Goal: Task Accomplishment & Management: Use online tool/utility

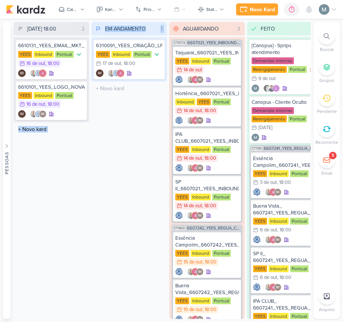
drag, startPoint x: 79, startPoint y: 79, endPoint x: 124, endPoint y: 109, distance: 54.2
click at [124, 109] on div "[DATE] 18:00 2 Mover Para Esquerda Mover Para Direita [GEOGRAPHIC_DATA] 6610131…" at bounding box center [162, 170] width 296 height 297
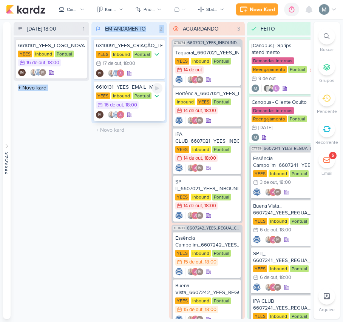
click at [148, 95] on div "Pontual" at bounding box center [142, 95] width 18 height 7
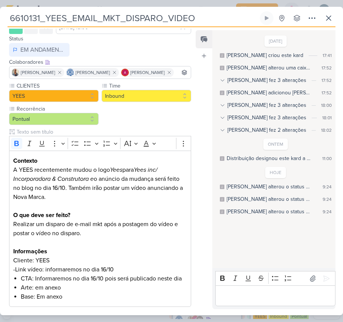
scroll to position [100, 0]
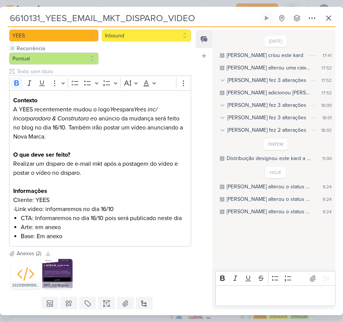
click at [134, 16] on input "6610131_YEES_EMAIL_MKT_DISPARO_VIDEO" at bounding box center [133, 18] width 250 height 14
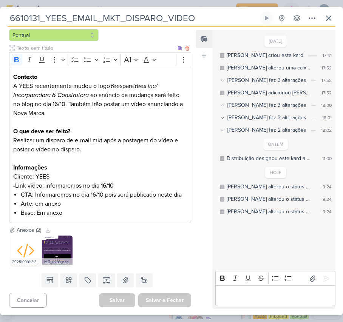
scroll to position [144, 0]
click at [56, 242] on icon at bounding box center [58, 240] width 5 height 5
click at [254, 287] on div "Editor editing area: main" at bounding box center [275, 295] width 120 height 21
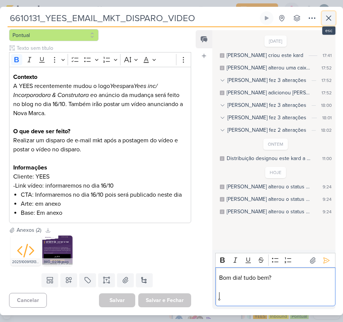
click at [326, 20] on icon at bounding box center [328, 18] width 9 height 9
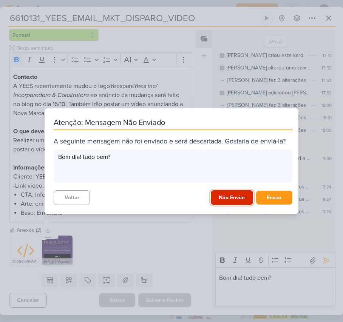
click at [222, 194] on button "Não Enviar" at bounding box center [231, 197] width 42 height 15
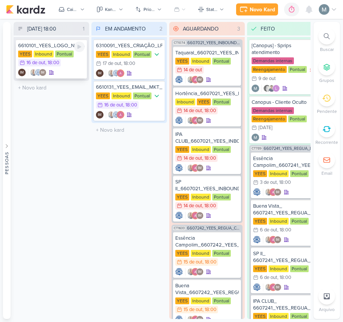
click at [45, 51] on div "Inbound" at bounding box center [44, 54] width 20 height 7
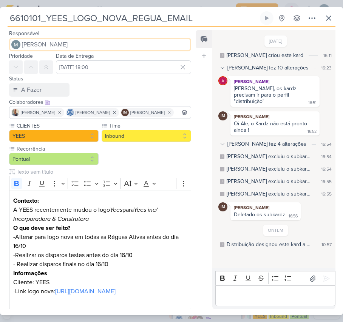
drag, startPoint x: 45, startPoint y: 50, endPoint x: 131, endPoint y: 71, distance: 89.2
click at [131, 71] on div "Responsável [PERSON_NAME] Nenhum contato encontrado create new contact Novo Con…" at bounding box center [97, 169] width 194 height 280
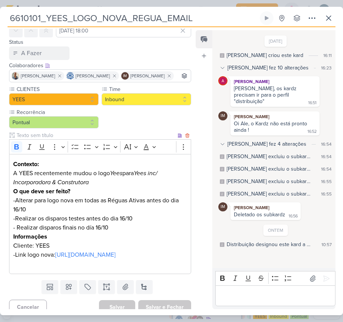
scroll to position [73, 0]
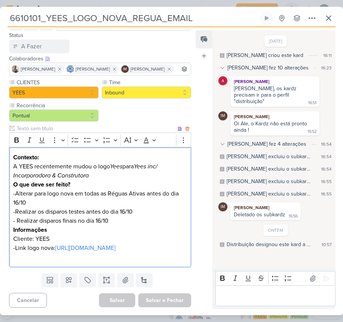
click at [57, 251] on p "-Link logo nova: [URL][DOMAIN_NAME]" at bounding box center [100, 247] width 174 height 9
drag, startPoint x: 57, startPoint y: 251, endPoint x: 44, endPoint y: 242, distance: 15.4
click at [44, 243] on p "-Link logo nova: [URL][DOMAIN_NAME] ⁠⁠⁠⁠⁠⁠⁠" at bounding box center [100, 247] width 174 height 9
click at [55, 244] on link "[URL][DOMAIN_NAME]" at bounding box center [85, 248] width 60 height 8
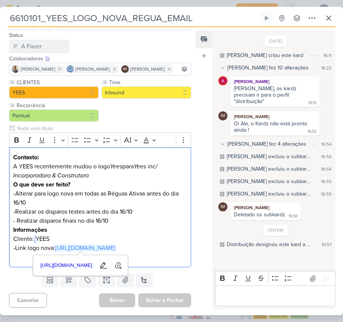
click at [295, 290] on div "Editor editing area: main" at bounding box center [275, 295] width 120 height 21
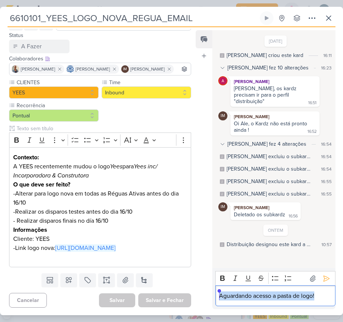
copy p "Aguardando acesso a pasta de logo!"
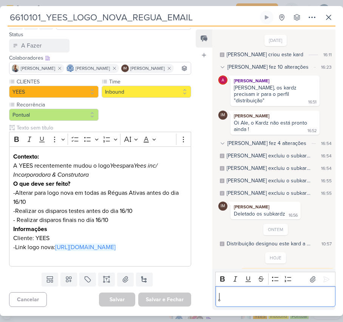
scroll to position [14, 0]
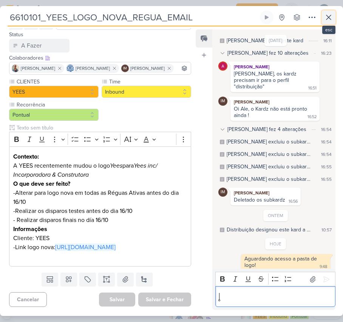
click at [327, 17] on icon at bounding box center [328, 17] width 9 height 9
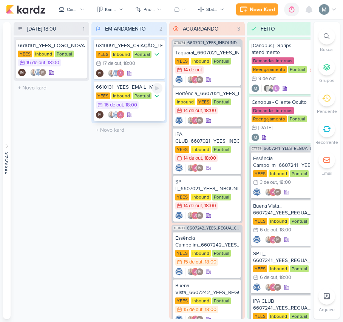
click at [156, 109] on div "6610131_YEES_EMAIL_MKT_DISPARO_VIDEO [GEOGRAPHIC_DATA] Inbound Pontual 16/10 [D…" at bounding box center [129, 101] width 71 height 40
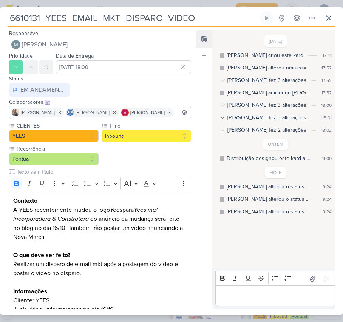
click at [270, 285] on div "Rich Text Editor Bold Italic Underline Strikethrough Bulleted List Numbered List" at bounding box center [275, 288] width 120 height 35
click at [271, 289] on div "Editor editing area: main" at bounding box center [275, 295] width 120 height 21
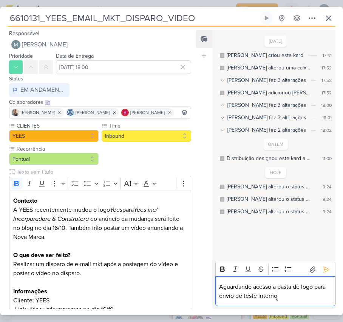
click at [275, 287] on p "Aguardando acesso a pasta de logo para envio de teste interno" at bounding box center [275, 291] width 112 height 18
click at [0, 0] on lt-span "acesso à" at bounding box center [0, 0] width 0 height 0
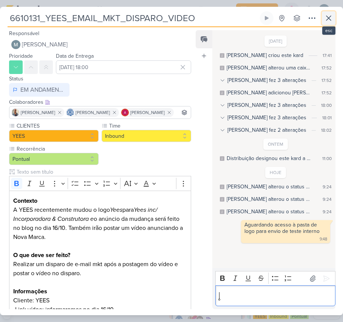
click at [325, 17] on icon at bounding box center [328, 18] width 9 height 9
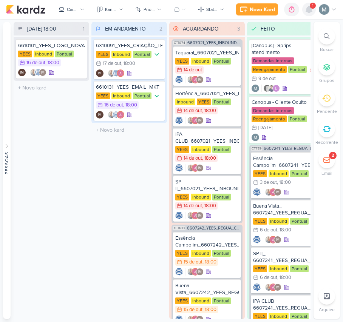
click at [308, 8] on icon at bounding box center [309, 9] width 6 height 7
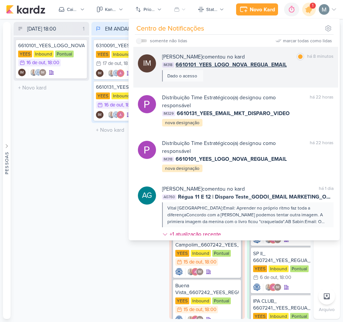
click at [296, 61] on div "marcar como lida há 8 minutos" at bounding box center [314, 57] width 37 height 8
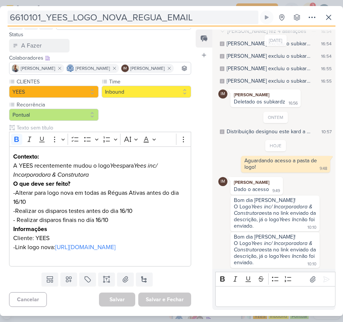
scroll to position [134, 0]
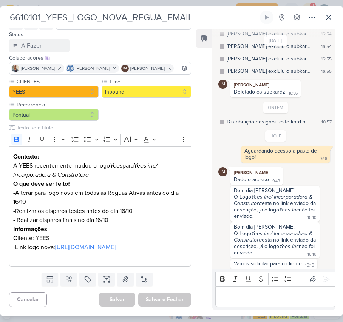
click at [293, 300] on p "Editor editing area: main" at bounding box center [275, 296] width 112 height 9
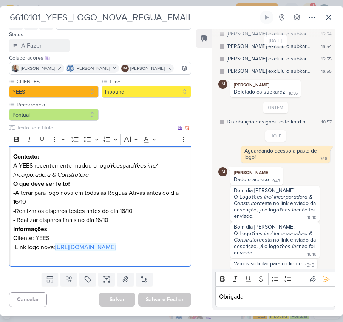
click at [115, 243] on link "[URL][DOMAIN_NAME]" at bounding box center [85, 247] width 60 height 8
click at [275, 290] on div "Obrigada!" at bounding box center [275, 296] width 120 height 21
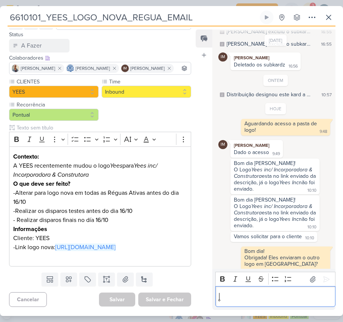
scroll to position [162, 0]
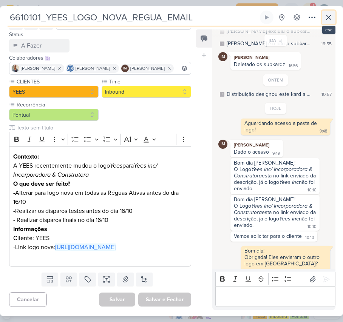
click at [323, 11] on button at bounding box center [328, 18] width 14 height 14
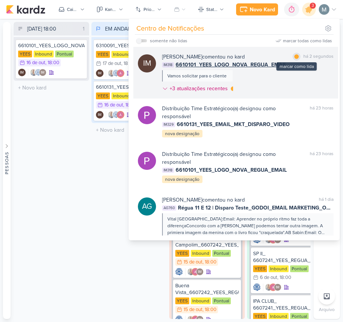
click at [292, 58] on div "marcar como lida" at bounding box center [296, 57] width 8 height 8
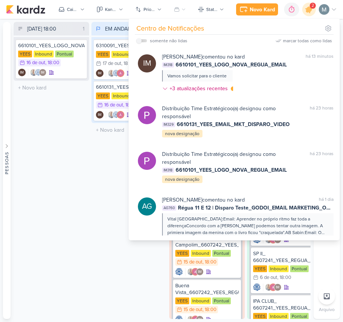
click at [46, 240] on div "[DATE] 18:00 1 Mover Para Esquerda Mover Para Direita [GEOGRAPHIC_DATA] 6610101…" at bounding box center [51, 170] width 75 height 297
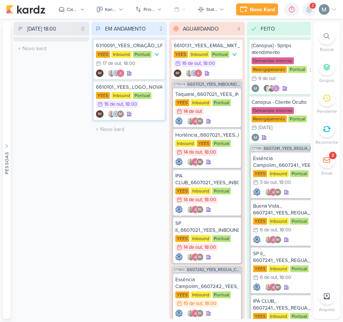
click at [309, 11] on icon at bounding box center [309, 9] width 6 height 7
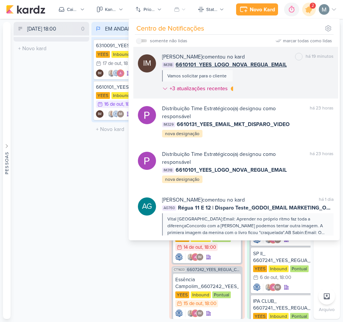
click at [220, 76] on div "Vamos solicitar para o cliente" at bounding box center [196, 75] width 59 height 7
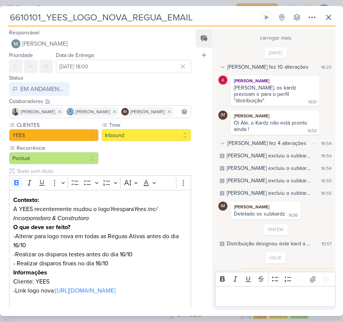
scroll to position [136, 0]
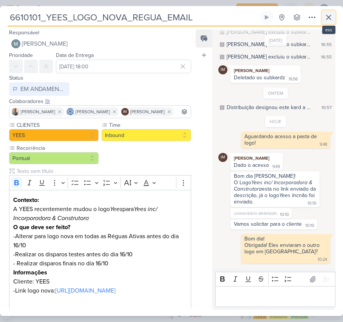
click at [328, 23] on button at bounding box center [328, 18] width 14 height 14
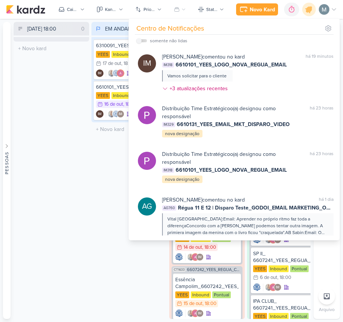
click at [85, 233] on div "[DATE] 18:00 0 Mover Para Esquerda Mover Para Direita [GEOGRAPHIC_DATA] O títul…" at bounding box center [51, 170] width 75 height 297
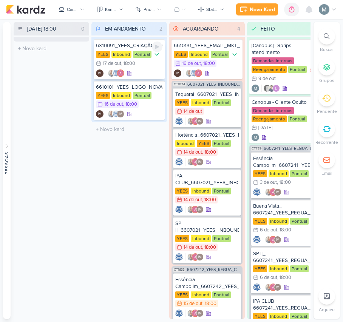
click at [131, 69] on div "IM" at bounding box center [114, 73] width 36 height 8
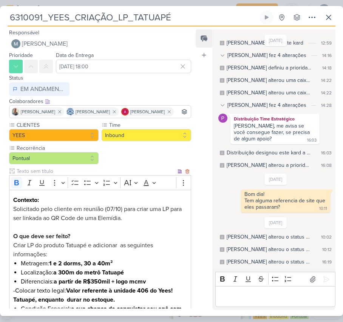
scroll to position [190, 0]
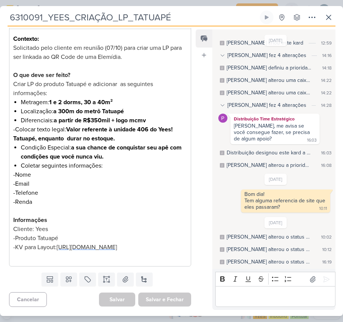
click at [57, 243] on span "[URL][DOMAIN_NAME]" at bounding box center [87, 247] width 60 height 8
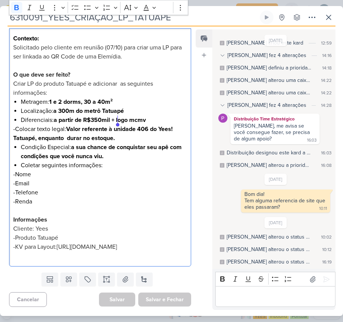
drag, startPoint x: 77, startPoint y: 110, endPoint x: 143, endPoint y: 124, distance: 66.7
click at [143, 124] on p "-Colocar texto legal: Valor referente à unidade 406 do Yees! Tatuapé, enquanto …" at bounding box center [100, 133] width 174 height 18
copy strong "Valor referente à unidade 406 do Yees! Tatuapé, enquanto durar no estoque."
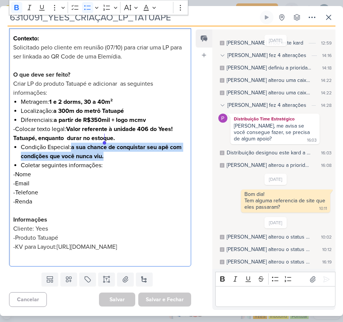
drag, startPoint x: 73, startPoint y: 130, endPoint x: 114, endPoint y: 136, distance: 41.2
click at [114, 143] on li "Condição Especial: a sua chance de conquistar seu apê com condições que você nu…" at bounding box center [104, 152] width 166 height 18
copy strong "a sua chance de conquistar seu apê com condições que você nunca viu."
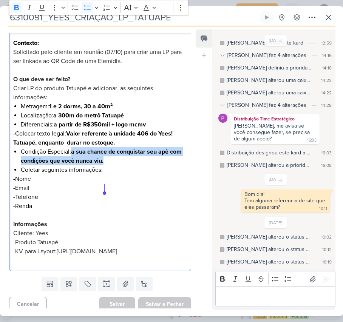
scroll to position [140, 0]
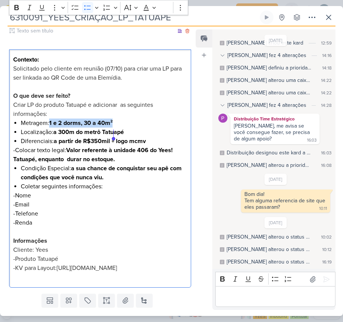
drag, startPoint x: 50, startPoint y: 134, endPoint x: 135, endPoint y: 134, distance: 85.3
click at [135, 128] on li "Metragem: 1 e 2 dorms, 30 a 40m²" at bounding box center [104, 122] width 166 height 9
copy li "1 e 2 dorms, 30 a 40m²"
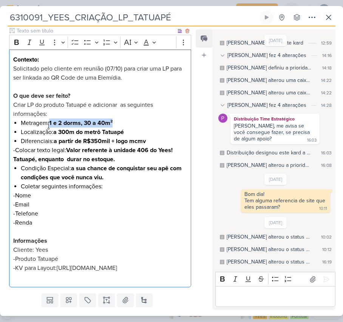
click at [78, 118] on p "Criar LP do produto Tatuapé e adicionar as seguintes informações:" at bounding box center [100, 109] width 174 height 18
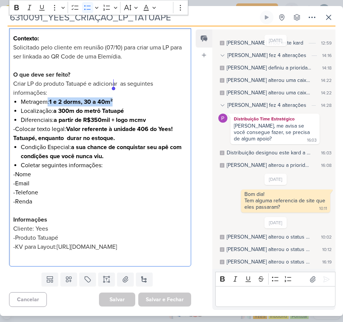
drag, startPoint x: 48, startPoint y: 84, endPoint x: 124, endPoint y: 84, distance: 75.8
click at [124, 97] on li "Metragem: 1 e 2 dorms, 30 a 40m²" at bounding box center [104, 101] width 166 height 9
copy li ": 1 e 2 dorms, 30 a 40m²"
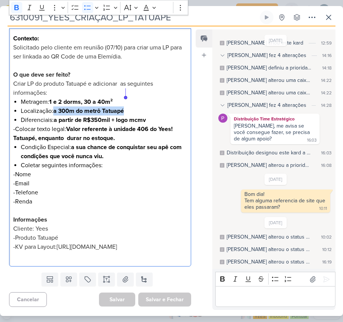
drag, startPoint x: 55, startPoint y: 91, endPoint x: 140, endPoint y: 94, distance: 84.5
click at [137, 106] on li "Localização: a 300m do metrô Tatuapé" at bounding box center [104, 110] width 166 height 9
copy strong "a 300m do metrô Tatuapé"
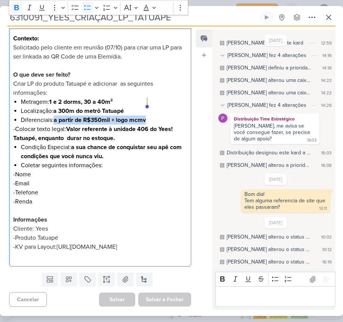
drag, startPoint x: 54, startPoint y: 100, endPoint x: 160, endPoint y: 104, distance: 105.7
click at [160, 115] on li "Diferenciais: a partir de R$350mil + logo mcmv" at bounding box center [104, 119] width 166 height 9
drag, startPoint x: 115, startPoint y: 101, endPoint x: 58, endPoint y: 100, distance: 57.0
click at [59, 116] on strong "a partir de R$350mil + logo mcmv" at bounding box center [100, 120] width 92 height 8
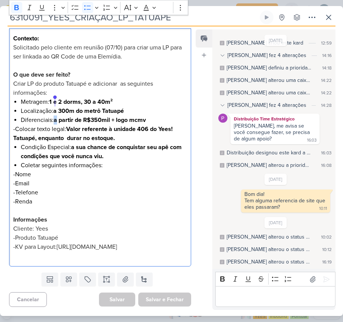
click at [55, 116] on strong "a partir de R$350mil + logo mcmv" at bounding box center [100, 120] width 92 height 8
drag, startPoint x: 55, startPoint y: 100, endPoint x: 115, endPoint y: 104, distance: 59.7
click at [115, 116] on strong "a partir de R$350mil + logo mcmv" at bounding box center [100, 120] width 92 height 8
copy strong "a partir de R$350mil +"
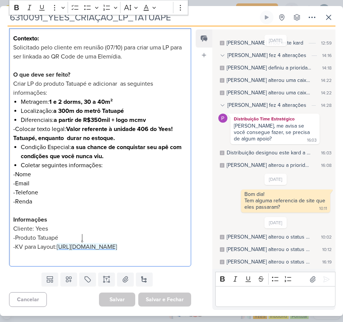
click at [82, 243] on span "[URL][DOMAIN_NAME]" at bounding box center [87, 247] width 60 height 8
drag, startPoint x: 72, startPoint y: 129, endPoint x: 118, endPoint y: 137, distance: 46.8
click at [118, 143] on li "Condição Especial: a sua chance de conquistar seu apê com condições que você nu…" at bounding box center [104, 152] width 166 height 18
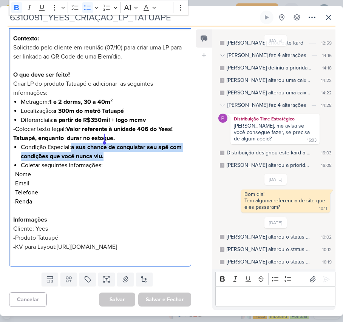
click at [118, 143] on li "Condição Especial: a sua chance de conquistar seu apê com condições que você nu…" at bounding box center [104, 152] width 166 height 18
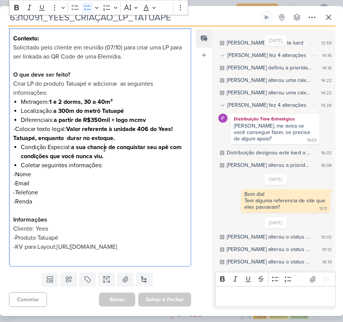
drag, startPoint x: 129, startPoint y: 147, endPoint x: 90, endPoint y: 138, distance: 39.9
click at [90, 143] on ul "Condição Especial: a sua chance de conquistar seu apê com condições que você nu…" at bounding box center [104, 156] width 166 height 27
drag, startPoint x: 77, startPoint y: 134, endPoint x: 74, endPoint y: 130, distance: 5.4
click at [77, 143] on strong "a sua chance de conquistar seu apê com condições que você nunca viu." at bounding box center [101, 151] width 161 height 17
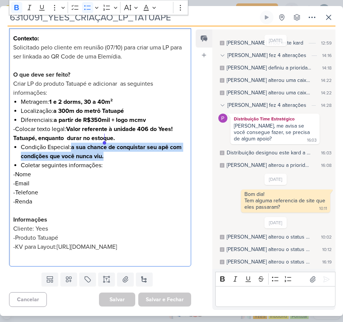
drag, startPoint x: 73, startPoint y: 129, endPoint x: 116, endPoint y: 140, distance: 44.8
click at [116, 143] on li "Condição Especial: a sua chance de conquistar seu apê com condições que você nu…" at bounding box center [104, 152] width 166 height 18
copy strong "a sua chance de conquistar seu apê com condições que você nunca viu."
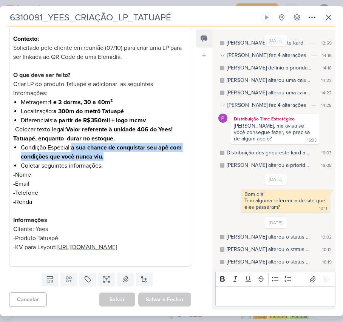
click at [60, 243] on span "[URL][DOMAIN_NAME]" at bounding box center [87, 247] width 60 height 8
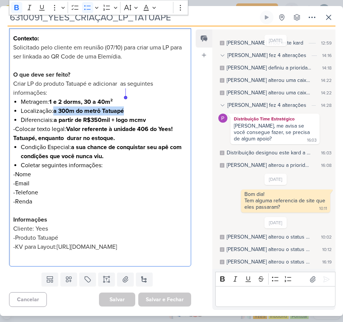
drag, startPoint x: 55, startPoint y: 93, endPoint x: 138, endPoint y: 91, distance: 83.0
click at [138, 106] on li "Localização: a 300m do metrô Tatuapé" at bounding box center [104, 110] width 166 height 9
copy strong "a 300m do metrô Tatuapé"
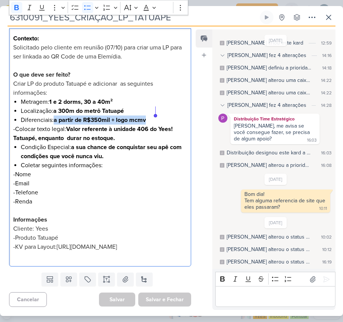
drag, startPoint x: 56, startPoint y: 104, endPoint x: 153, endPoint y: 104, distance: 96.9
click at [153, 115] on li "Diferenciais: a partir de R$350mil + logo mcmv" at bounding box center [104, 119] width 166 height 9
drag, startPoint x: 154, startPoint y: 103, endPoint x: 56, endPoint y: 98, distance: 98.6
click at [56, 115] on li "Diferenciais: a partir de R$350mil + logo mcmv" at bounding box center [104, 119] width 166 height 9
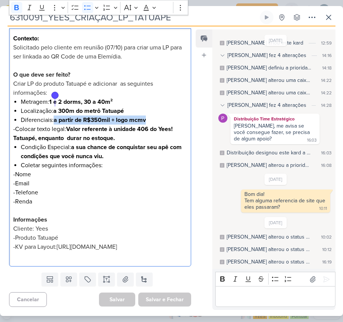
copy strong "a partir de R$350mil + logo mcmv"
click at [68, 143] on li "Condição Especial: a sua chance de conquistar seu apê com condições que você nu…" at bounding box center [104, 152] width 166 height 18
drag, startPoint x: 56, startPoint y: 103, endPoint x: 114, endPoint y: 101, distance: 57.7
click at [114, 116] on strong "a partir de R$350mil + logo mcmv" at bounding box center [100, 120] width 92 height 8
click at [117, 243] on span "[URL][DOMAIN_NAME]" at bounding box center [87, 247] width 60 height 8
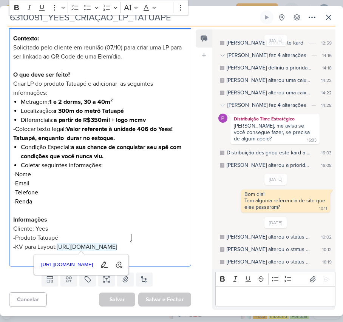
click at [297, 286] on div "Bold Italic Underline Strikethrough Bulleted List Numbered List" at bounding box center [275, 279] width 117 height 14
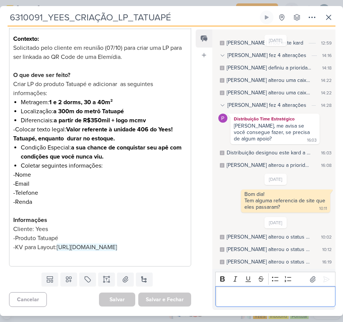
click at [299, 293] on p "Editor editing area: main" at bounding box center [275, 296] width 112 height 9
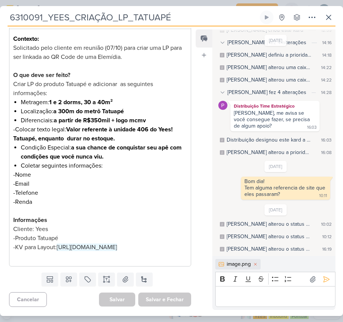
click at [273, 292] on p "Editor editing area: main" at bounding box center [275, 296] width 112 height 9
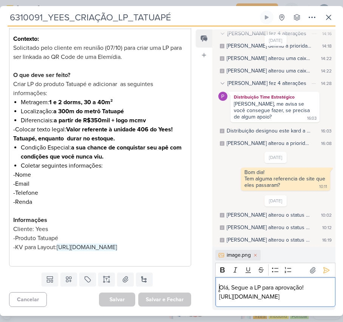
scroll to position [53, 0]
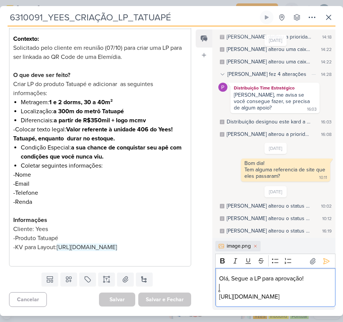
click at [296, 292] on p "[URL][DOMAIN_NAME]" at bounding box center [275, 296] width 112 height 9
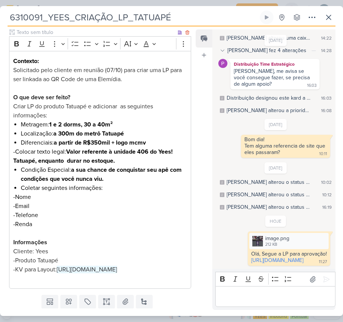
scroll to position [0, 0]
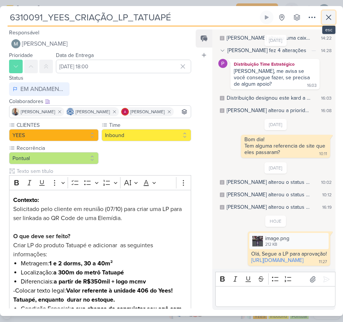
click at [330, 18] on icon at bounding box center [328, 17] width 9 height 9
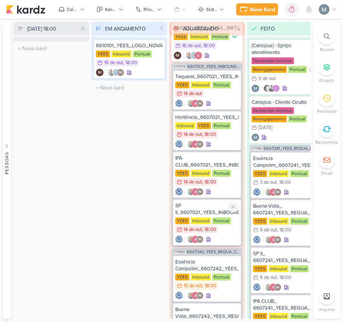
scroll to position [210, 0]
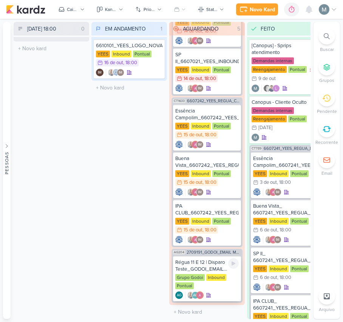
click at [204, 274] on div "Grupo Godoi Inbound Pontual" at bounding box center [206, 282] width 63 height 16
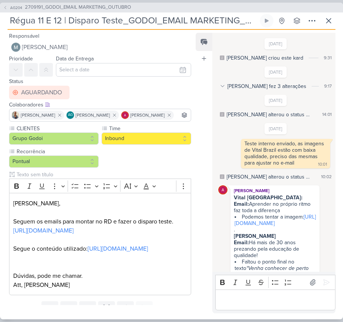
scroll to position [290, 0]
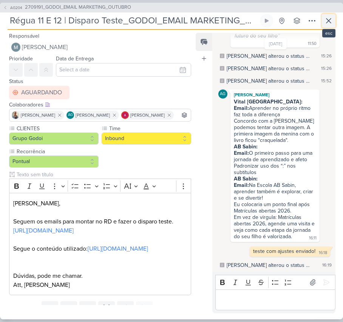
click at [328, 25] on icon at bounding box center [328, 20] width 9 height 9
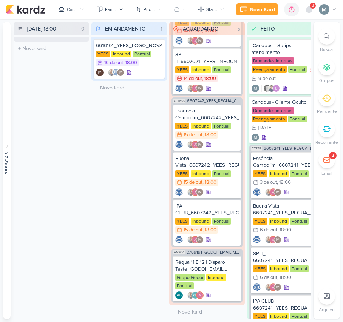
click at [324, 161] on icon at bounding box center [327, 160] width 8 height 8
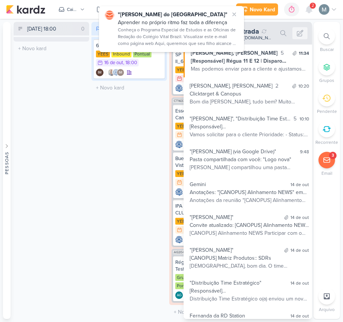
click at [108, 151] on div "EM ANDAMENTO 1 Mover Para Esquerda Mover Para Direita [GEOGRAPHIC_DATA] 6610101…" at bounding box center [128, 170] width 75 height 297
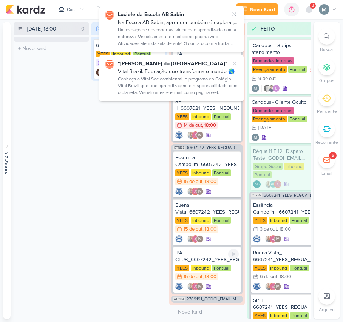
scroll to position [164, 0]
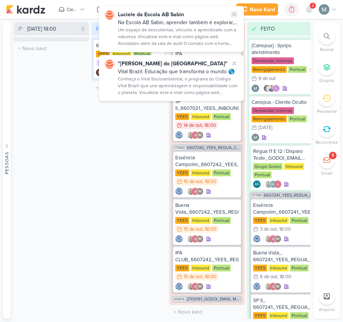
click at [235, 17] on button at bounding box center [234, 15] width 8 height 8
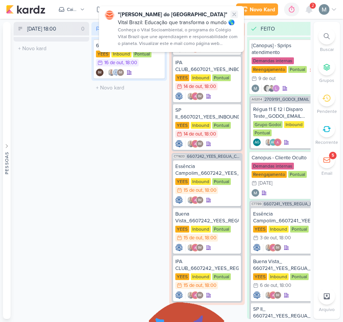
scroll to position [155, 0]
click at [235, 17] on button at bounding box center [234, 15] width 8 height 8
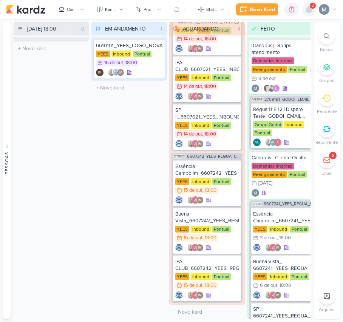
click at [310, 12] on icon at bounding box center [309, 9] width 6 height 7
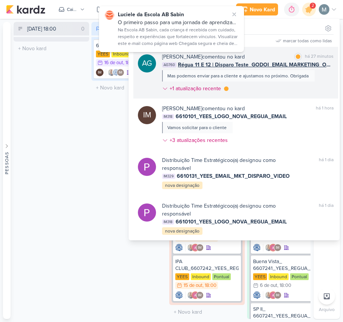
click at [288, 60] on div "[PERSON_NAME] comentou no kard marcar como lida há 27 minutos" at bounding box center [247, 57] width 171 height 8
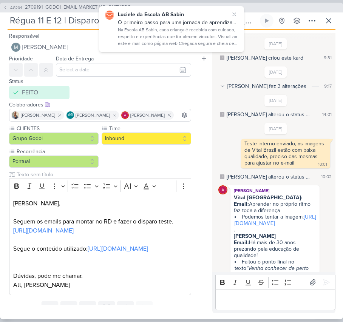
scroll to position [415, 0]
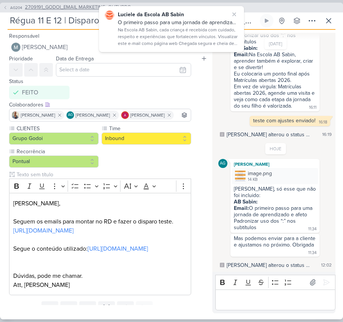
click at [57, 9] on span "2709191_GODOI_EMAIL MARKETING_OUTUBRO" at bounding box center [78, 8] width 106 height 8
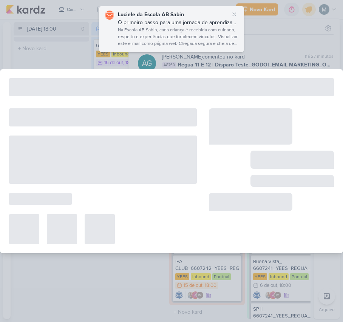
type input "2709191_GODOI_EMAIL MARKETING_OUTUBRO"
type input "[DATE] 17:00"
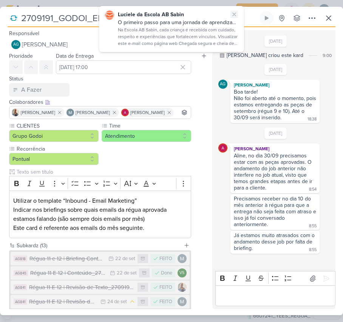
click at [231, 17] on input "2709191_GODOI_EMAIL MARKETING_OUTUBRO" at bounding box center [138, 18] width 239 height 14
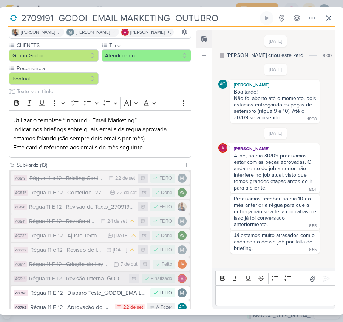
scroll to position [172, 0]
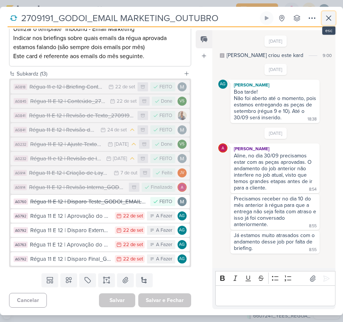
click at [330, 23] on icon at bounding box center [328, 18] width 9 height 9
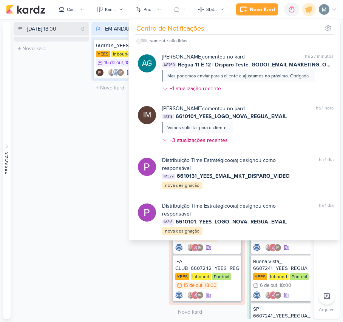
click at [86, 203] on div "[DATE] 18:00 0 Mover Para Esquerda Mover Para Direita [GEOGRAPHIC_DATA] O títul…" at bounding box center [51, 170] width 75 height 297
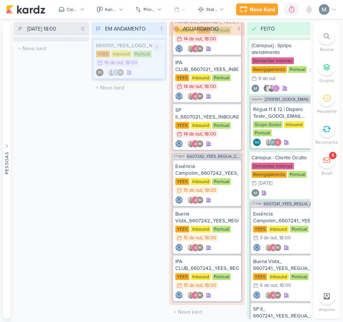
scroll to position [195, 0]
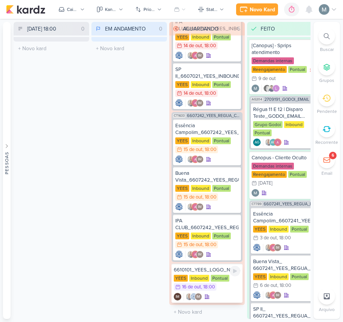
click at [218, 293] on div "IM IM" at bounding box center [207, 297] width 66 height 8
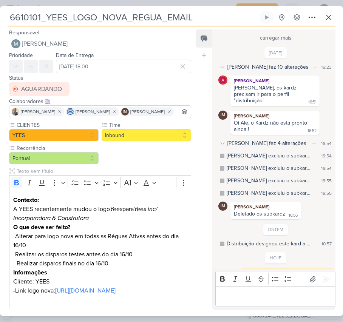
scroll to position [149, 0]
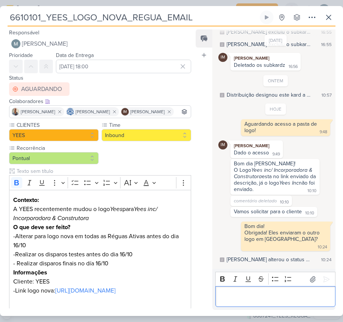
click at [272, 298] on p "Editor editing area: main" at bounding box center [275, 296] width 112 height 9
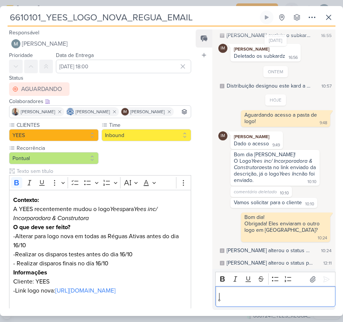
scroll to position [170, 0]
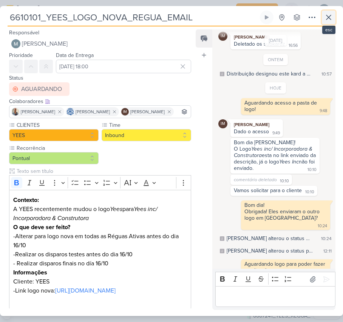
click at [329, 14] on icon at bounding box center [328, 17] width 9 height 9
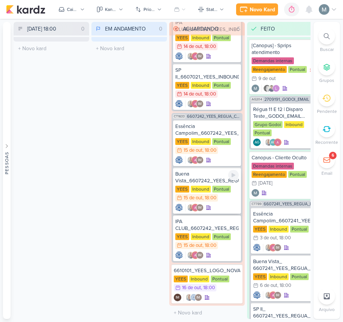
scroll to position [195, 0]
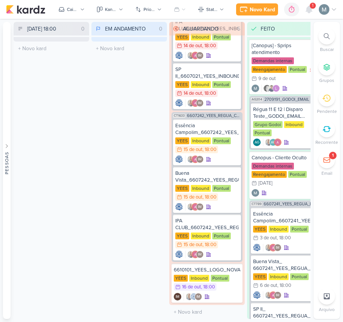
click at [302, 13] on div "1" at bounding box center [309, 10] width 14 height 14
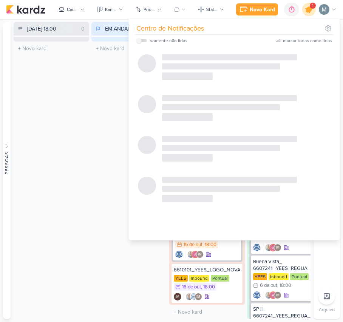
click at [305, 12] on div at bounding box center [308, 9] width 19 height 19
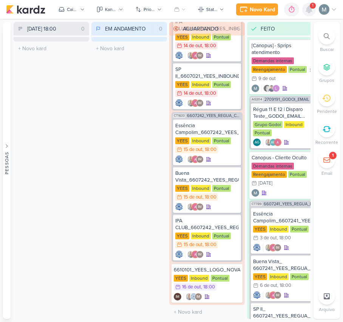
click at [305, 12] on icon at bounding box center [308, 9] width 9 height 9
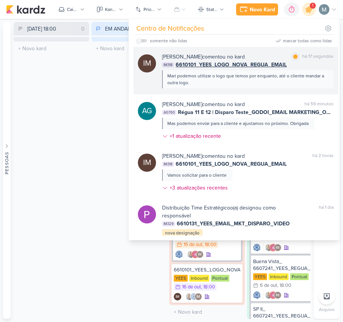
click at [214, 68] on span "6610101_YEES_LOGO_NOVA_REGUA_EMAIL" at bounding box center [230, 65] width 111 height 8
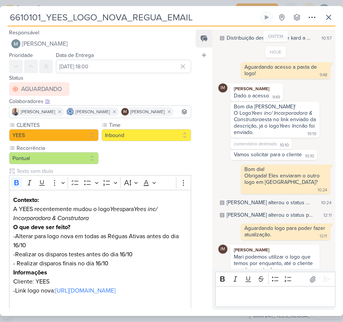
scroll to position [330, 0]
click at [259, 287] on div "Editor editing area: main" at bounding box center [275, 296] width 120 height 21
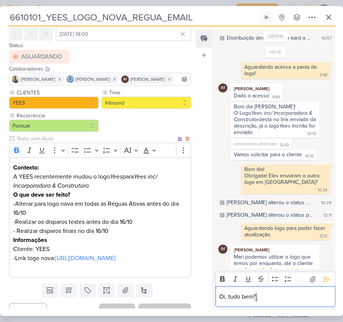
scroll to position [73, 0]
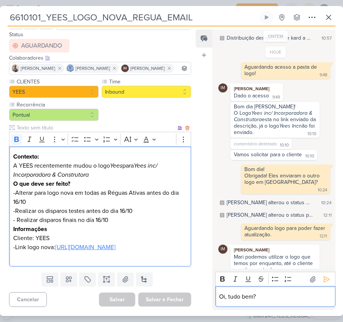
click at [84, 243] on link "[URL][DOMAIN_NAME]" at bounding box center [85, 247] width 60 height 8
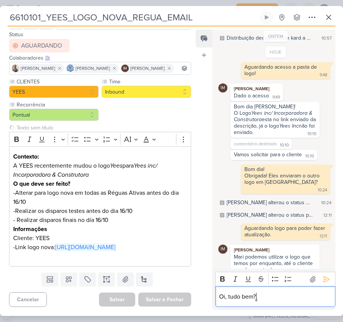
click at [304, 298] on p "Oi, tudo bem?" at bounding box center [275, 296] width 112 height 9
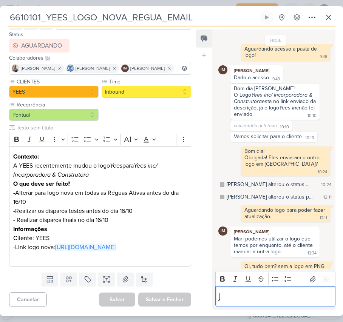
scroll to position [240, 0]
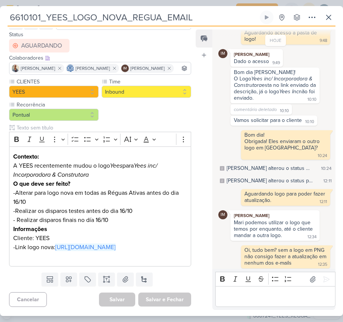
click at [172, 268] on div "CLIENTES [GEOGRAPHIC_DATA] Time" at bounding box center [97, 174] width 194 height 192
click at [329, 14] on icon at bounding box center [328, 17] width 9 height 9
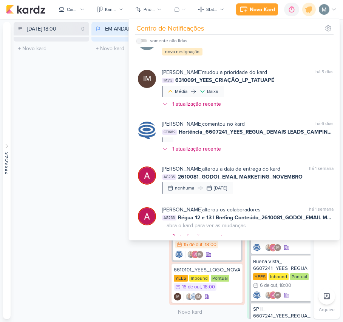
click at [35, 178] on div "[DATE] 18:00 0 Mover Para Esquerda Mover Para Direita [GEOGRAPHIC_DATA] O títul…" at bounding box center [51, 170] width 75 height 297
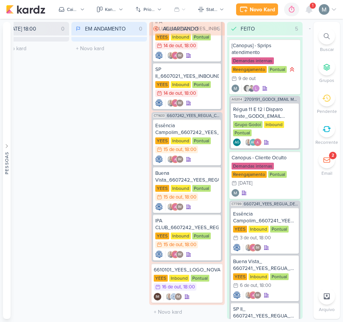
scroll to position [0, 28]
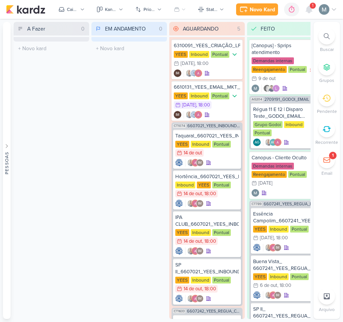
click at [330, 168] on li "1 Email" at bounding box center [326, 164] width 26 height 25
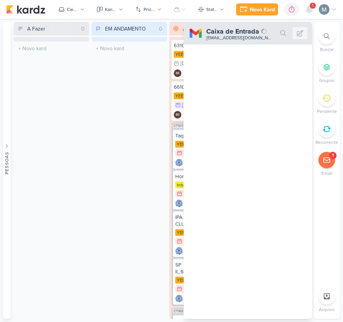
click at [329, 165] on div "1" at bounding box center [326, 160] width 17 height 17
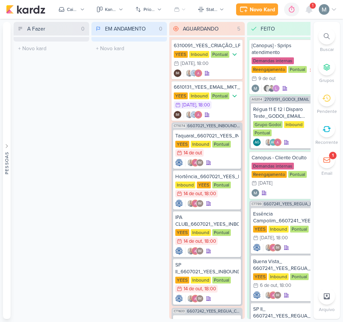
click at [329, 165] on div "1" at bounding box center [326, 160] width 17 height 17
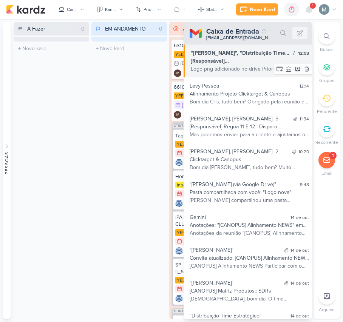
click at [259, 68] on div "Logo png adicionado no drive Prioridade: - Status: AGUARDANDO Data de Entrega: …" at bounding box center [249, 69] width 118 height 8
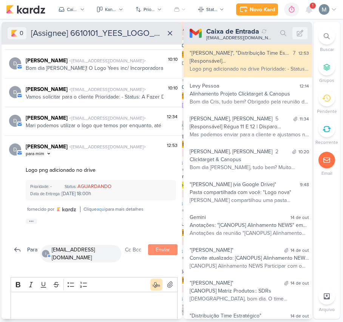
scroll to position [135, 0]
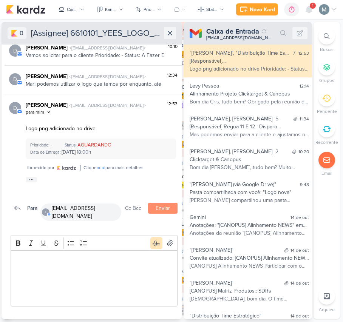
click at [171, 35] on icon at bounding box center [170, 33] width 4 height 4
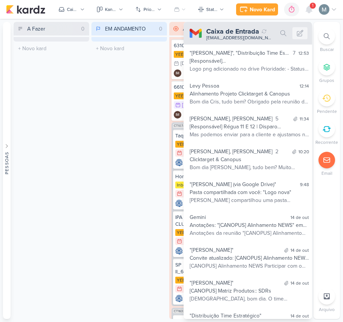
click at [117, 107] on div "EM ANDAMENTO 0 Mover Para Esquerda Mover Para Direita Deletar O título do kard …" at bounding box center [128, 170] width 75 height 297
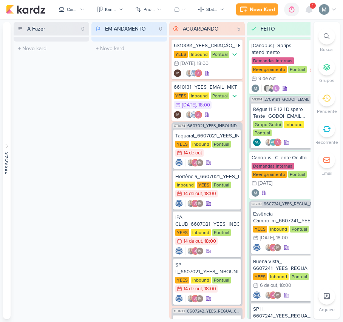
click at [307, 18] on div "Novo Kard Ctrl + k 0h0m Sessão desligada... Hoje 0h0m Semana 0h0m Mês 0h0m" at bounding box center [171, 9] width 330 height 19
click at [306, 11] on icon at bounding box center [309, 9] width 6 height 7
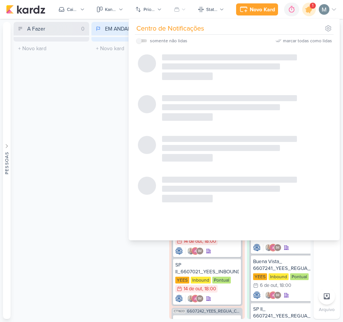
click at [177, 70] on div at bounding box center [233, 141] width 207 height 189
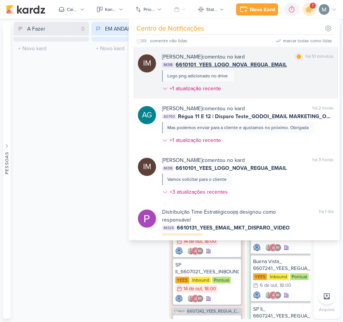
click at [204, 69] on div "Isabella Machado Guimarães comentou no kard marcar como lida há 51 minutos IM31…" at bounding box center [247, 74] width 171 height 43
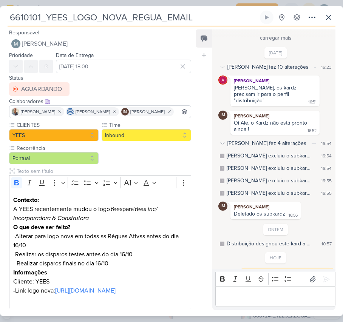
scroll to position [269, 0]
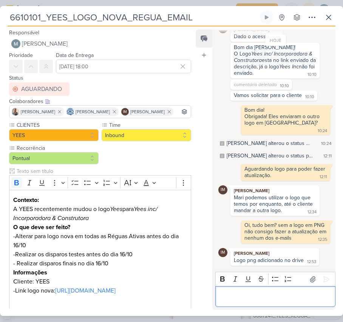
drag, startPoint x: 275, startPoint y: 295, endPoint x: 279, endPoint y: 292, distance: 5.4
click at [275, 295] on p "Editor editing area: main" at bounding box center [275, 296] width 112 height 9
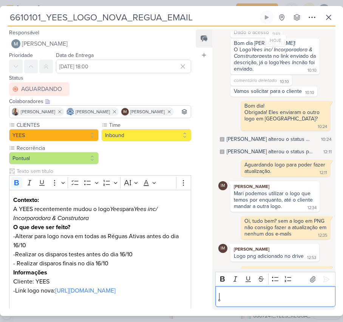
scroll to position [290, 0]
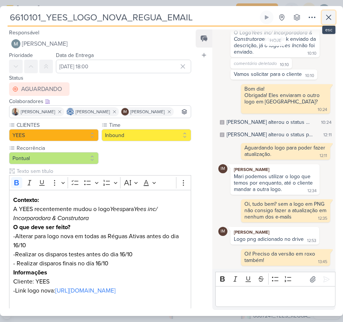
click at [329, 17] on icon at bounding box center [328, 17] width 5 height 5
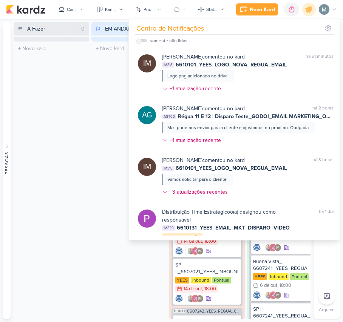
click at [86, 108] on div "A Fazer 0 Mover Para Esquerda Mover Para Direita Deletar O título do kard deve …" at bounding box center [51, 170] width 75 height 297
